Goal: Share content

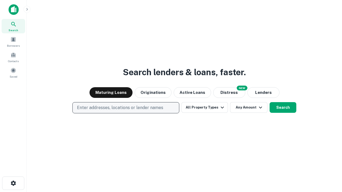
click at [125, 108] on p "Enter addresses, locations or lender names" at bounding box center [120, 108] width 86 height 6
type input "**********"
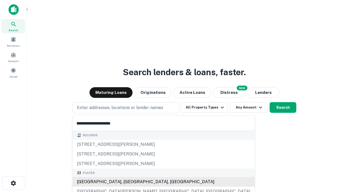
click at [128, 182] on div "[GEOGRAPHIC_DATA], [GEOGRAPHIC_DATA], [GEOGRAPHIC_DATA]" at bounding box center [164, 182] width 182 height 10
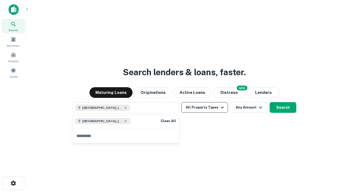
click at [204, 108] on button "All Property Types" at bounding box center [204, 107] width 46 height 11
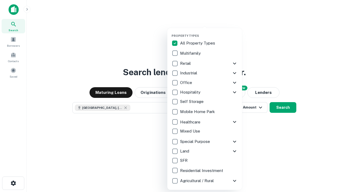
click at [209, 32] on button "button" at bounding box center [208, 32] width 75 height 0
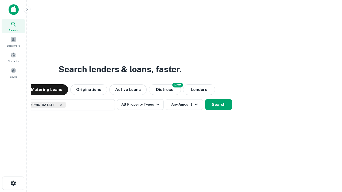
scroll to position [9, 0]
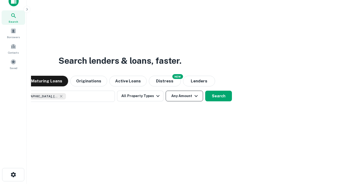
click at [165, 91] on button "Any Amount" at bounding box center [183, 96] width 37 height 11
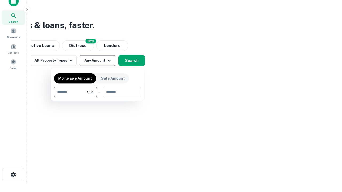
type input "*******"
click at [97, 97] on button "button" at bounding box center [97, 97] width 87 height 0
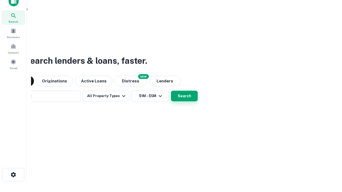
click at [171, 91] on button "Search" at bounding box center [184, 96] width 27 height 11
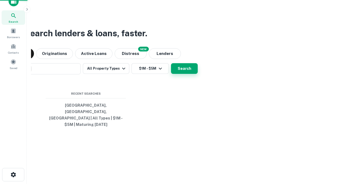
scroll to position [17, 151]
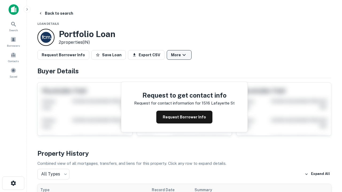
click at [179, 55] on button "More" at bounding box center [179, 55] width 25 height 10
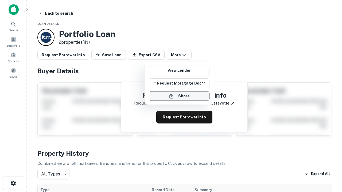
click at [179, 96] on button "Share" at bounding box center [179, 96] width 61 height 10
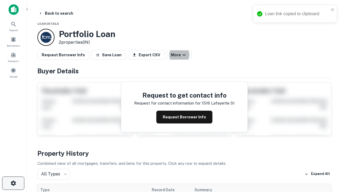
click at [13, 183] on icon "button" at bounding box center [13, 183] width 6 height 6
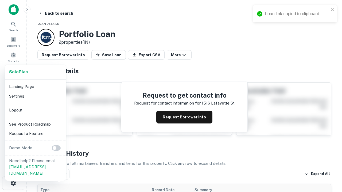
click at [35, 110] on li "Logout" at bounding box center [35, 110] width 57 height 10
